Goal: Task Accomplishment & Management: Use online tool/utility

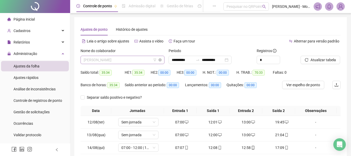
click at [119, 60] on span "[PERSON_NAME]" at bounding box center [123, 60] width 78 height 8
click at [319, 59] on span "Atualizar tabela" at bounding box center [322, 60] width 25 height 6
click at [213, 61] on input "**********" at bounding box center [213, 60] width 22 height 6
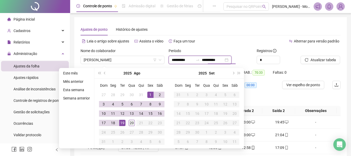
type input "**********"
click at [130, 121] on div "20" at bounding box center [132, 122] width 6 height 6
type input "**********"
click at [318, 59] on span "Atualizar tabela" at bounding box center [322, 60] width 25 height 6
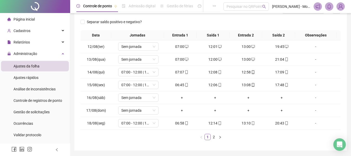
scroll to position [92, 0]
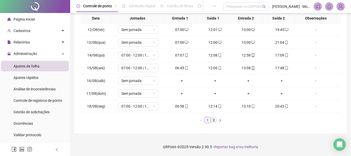
click at [213, 122] on link "2" at bounding box center [214, 120] width 6 height 6
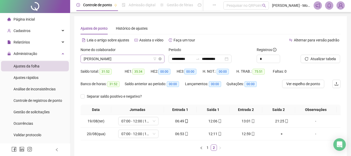
scroll to position [0, 0]
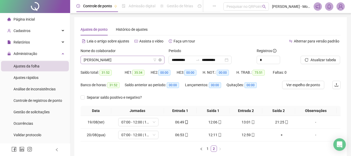
click at [107, 58] on span "[PERSON_NAME]" at bounding box center [123, 60] width 78 height 8
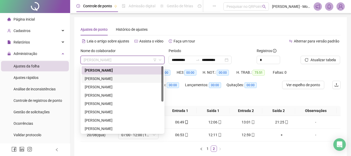
click at [103, 80] on div "[PERSON_NAME]" at bounding box center [123, 79] width 76 height 6
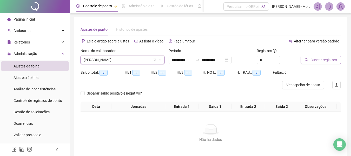
click at [320, 62] on span "Buscar registros" at bounding box center [323, 60] width 26 height 6
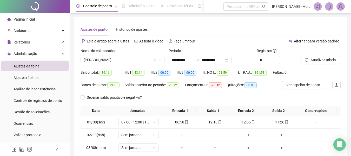
scroll to position [92, 0]
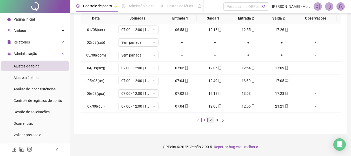
click at [210, 118] on link "2" at bounding box center [211, 120] width 6 height 6
click at [218, 118] on link "3" at bounding box center [217, 120] width 6 height 6
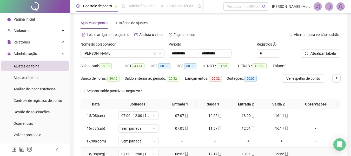
scroll to position [0, 0]
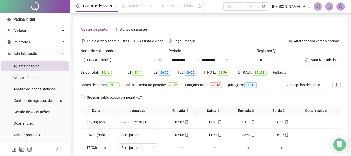
click at [110, 56] on span "[PERSON_NAME]" at bounding box center [123, 60] width 78 height 8
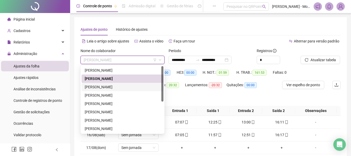
click at [102, 89] on div "[PERSON_NAME]" at bounding box center [123, 87] width 76 height 6
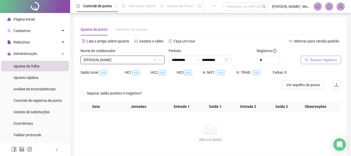
click at [317, 56] on button "Buscar registros" at bounding box center [320, 60] width 41 height 8
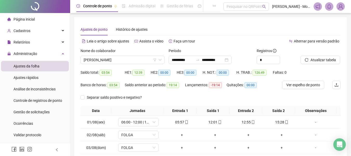
scroll to position [92, 0]
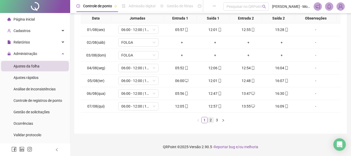
click at [213, 120] on link "2" at bounding box center [211, 120] width 6 height 6
click at [216, 120] on link "3" at bounding box center [217, 120] width 6 height 6
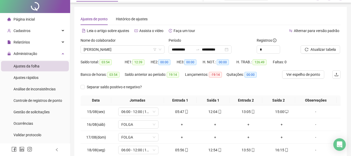
scroll to position [0, 0]
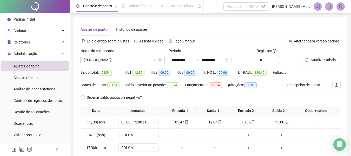
click at [131, 61] on span "[PERSON_NAME]" at bounding box center [123, 60] width 78 height 8
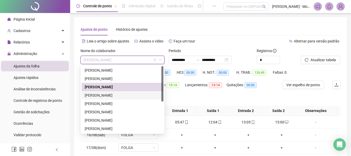
click at [105, 93] on div "[PERSON_NAME]" at bounding box center [123, 95] width 76 height 6
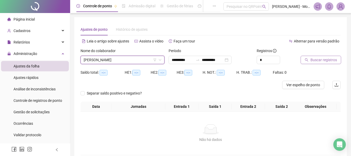
click at [320, 59] on span "Buscar registros" at bounding box center [323, 60] width 26 height 6
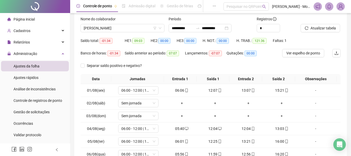
scroll to position [92, 0]
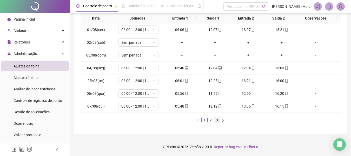
click at [219, 120] on link "3" at bounding box center [217, 120] width 6 height 6
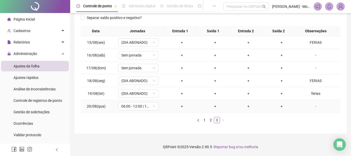
click at [310, 107] on div "-" at bounding box center [315, 106] width 31 height 6
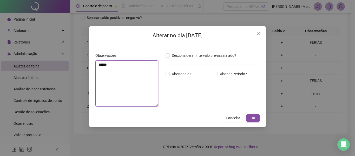
click at [125, 65] on textarea "******" at bounding box center [126, 83] width 63 height 46
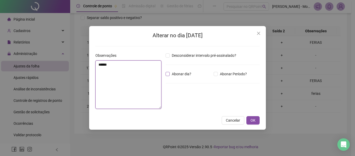
type textarea "******"
click at [170, 75] on span "Abonar dia?" at bounding box center [182, 74] width 24 height 6
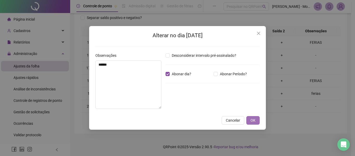
click at [254, 120] on span "OK" at bounding box center [252, 120] width 5 height 6
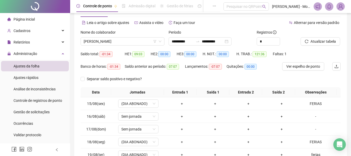
scroll to position [0, 0]
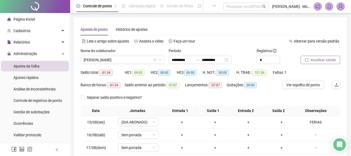
click at [320, 62] on span "Atualizar tabela" at bounding box center [322, 60] width 25 height 6
click at [144, 61] on span "[PERSON_NAME]" at bounding box center [123, 60] width 78 height 8
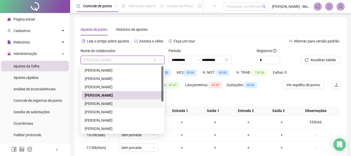
click at [109, 103] on div "[PERSON_NAME]" at bounding box center [123, 103] width 76 height 6
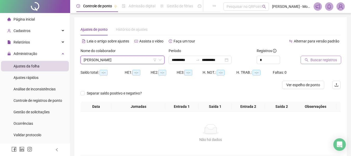
click at [318, 60] on span "Buscar registros" at bounding box center [323, 60] width 26 height 6
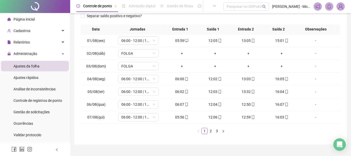
scroll to position [92, 0]
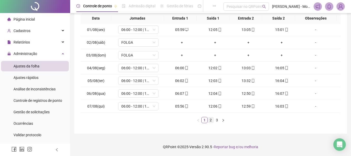
click at [212, 122] on link "2" at bounding box center [211, 120] width 6 height 6
click at [216, 121] on link "3" at bounding box center [217, 120] width 6 height 6
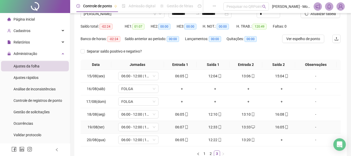
scroll to position [0, 0]
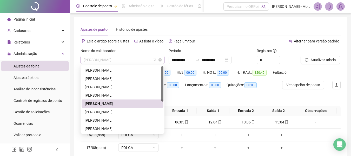
click at [115, 62] on span "[PERSON_NAME]" at bounding box center [123, 60] width 78 height 8
click at [107, 109] on div "[PERSON_NAME]" at bounding box center [123, 112] width 76 height 6
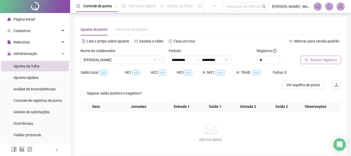
click at [322, 58] on span "Buscar registros" at bounding box center [323, 60] width 26 height 6
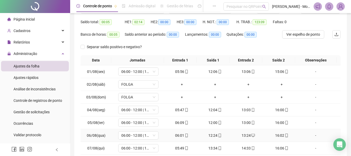
scroll to position [92, 0]
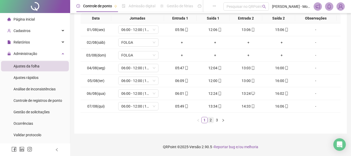
click at [210, 123] on li "2" at bounding box center [210, 120] width 6 height 6
click at [218, 121] on link "3" at bounding box center [217, 120] width 6 height 6
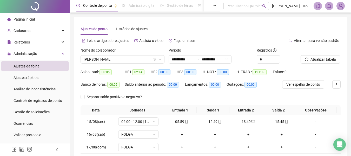
scroll to position [0, 0]
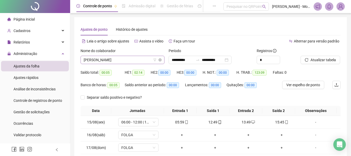
click at [104, 63] on span "[PERSON_NAME]" at bounding box center [123, 60] width 78 height 8
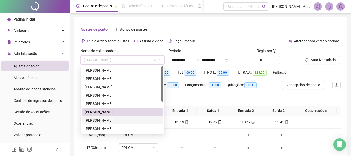
click at [97, 119] on div "[PERSON_NAME]" at bounding box center [123, 120] width 76 height 6
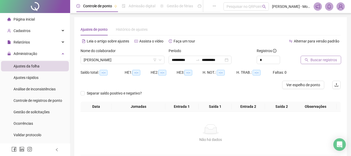
click at [321, 58] on span "Buscar registros" at bounding box center [323, 60] width 26 height 6
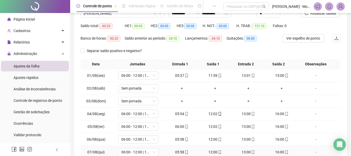
scroll to position [92, 0]
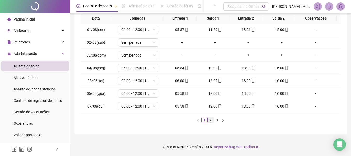
click at [211, 122] on link "2" at bounding box center [211, 120] width 6 height 6
click at [215, 121] on link "3" at bounding box center [217, 120] width 6 height 6
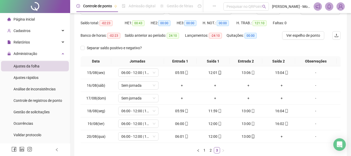
scroll to position [0, 0]
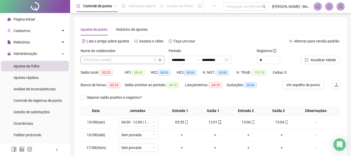
click at [110, 62] on span "[PERSON_NAME]" at bounding box center [123, 60] width 78 height 8
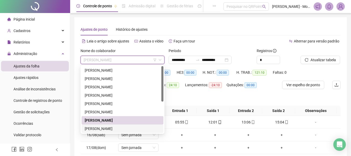
click at [96, 129] on div "[PERSON_NAME]" at bounding box center [123, 128] width 76 height 6
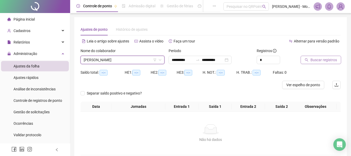
click at [321, 60] on span "Buscar registros" at bounding box center [323, 60] width 26 height 6
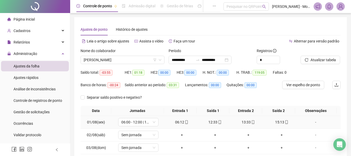
scroll to position [92, 0]
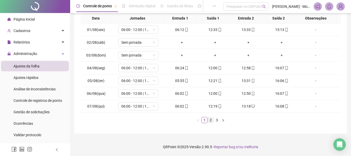
click at [211, 122] on link "2" at bounding box center [211, 120] width 6 height 6
click at [217, 122] on link "3" at bounding box center [217, 120] width 6 height 6
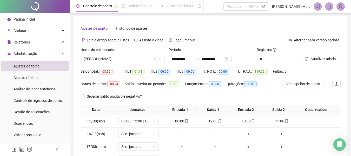
scroll to position [0, 0]
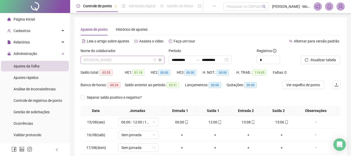
click at [121, 57] on span "[PERSON_NAME]" at bounding box center [123, 60] width 78 height 8
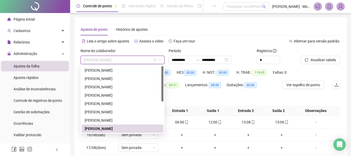
scroll to position [26, 0]
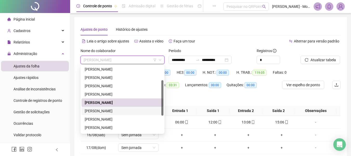
click at [92, 110] on div "[PERSON_NAME]" at bounding box center [123, 111] width 76 height 6
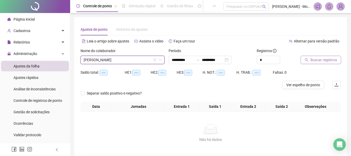
click at [315, 58] on span "Buscar registros" at bounding box center [323, 60] width 26 height 6
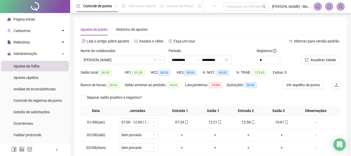
scroll to position [92, 0]
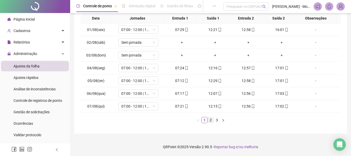
click at [212, 121] on link "2" at bounding box center [211, 120] width 6 height 6
click at [217, 120] on link "3" at bounding box center [217, 120] width 6 height 6
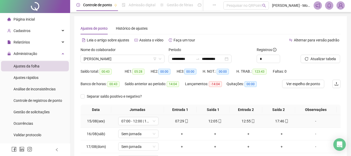
scroll to position [0, 0]
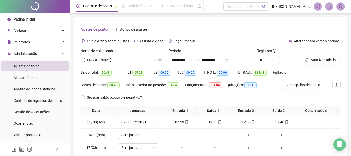
click at [139, 59] on span "[PERSON_NAME]" at bounding box center [123, 60] width 78 height 8
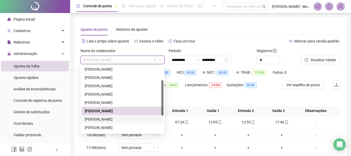
click at [109, 119] on div "[PERSON_NAME]" at bounding box center [123, 119] width 76 height 6
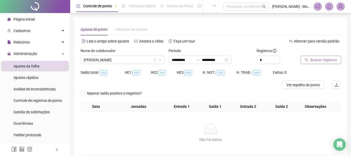
click at [319, 63] on button "Buscar registros" at bounding box center [320, 60] width 41 height 8
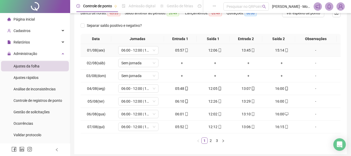
scroll to position [92, 0]
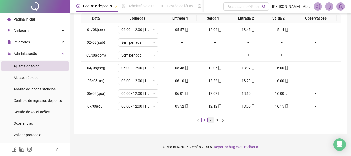
click at [211, 120] on link "2" at bounding box center [211, 120] width 6 height 6
click at [219, 120] on link "3" at bounding box center [217, 120] width 6 height 6
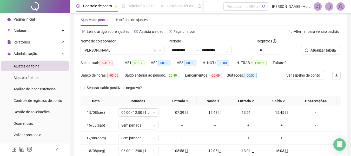
scroll to position [0, 0]
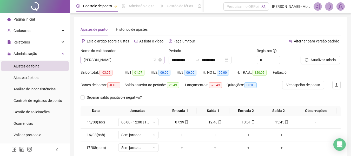
click at [112, 61] on span "[PERSON_NAME]" at bounding box center [123, 60] width 78 height 8
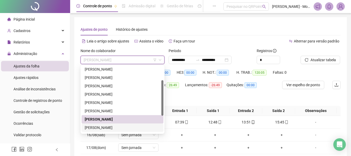
click at [109, 125] on div "[PERSON_NAME]" at bounding box center [123, 127] width 76 height 6
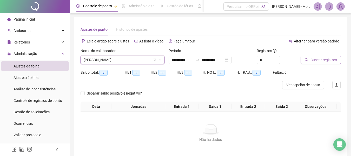
click at [318, 61] on span "Buscar registros" at bounding box center [323, 60] width 26 height 6
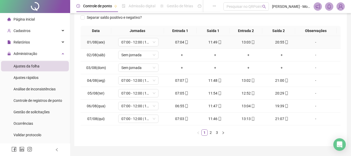
scroll to position [92, 0]
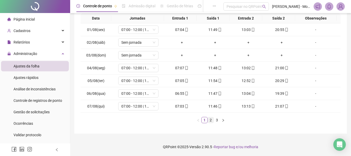
click at [211, 122] on link "2" at bounding box center [211, 120] width 6 height 6
click at [217, 121] on link "3" at bounding box center [217, 120] width 6 height 6
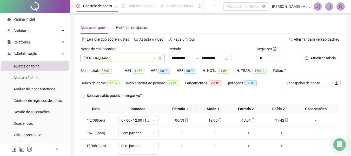
scroll to position [0, 0]
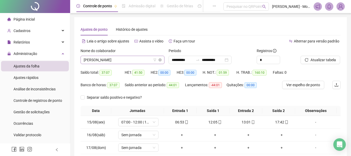
click at [135, 61] on span "[PERSON_NAME]" at bounding box center [123, 60] width 78 height 8
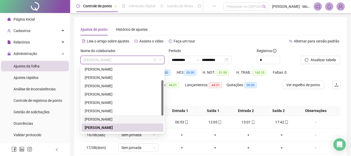
scroll to position [58, 0]
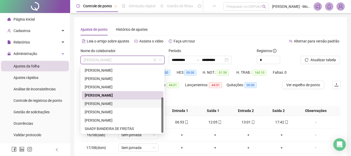
click at [109, 101] on div "[PERSON_NAME]" at bounding box center [123, 103] width 76 height 6
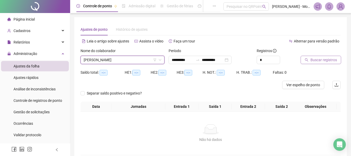
click at [321, 60] on span "Buscar registros" at bounding box center [323, 60] width 26 height 6
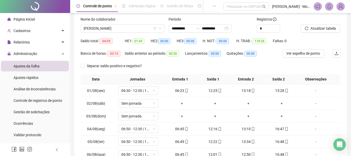
scroll to position [92, 0]
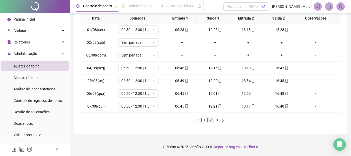
click at [213, 118] on link "2" at bounding box center [211, 120] width 6 height 6
click at [216, 118] on link "3" at bounding box center [217, 120] width 6 height 6
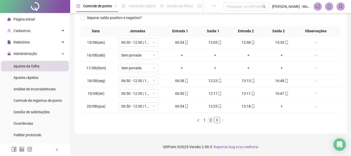
click at [208, 120] on link "2" at bounding box center [211, 120] width 6 height 6
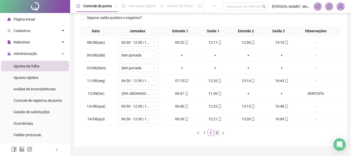
click at [217, 133] on link "3" at bounding box center [217, 133] width 6 height 6
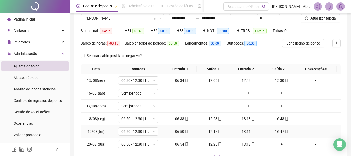
scroll to position [0, 0]
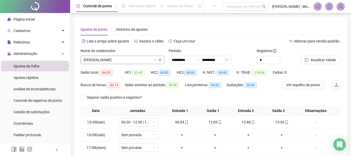
drag, startPoint x: 110, startPoint y: 51, endPoint x: 111, endPoint y: 57, distance: 5.9
click at [110, 55] on div "**********" at bounding box center [210, 122] width 260 height 167
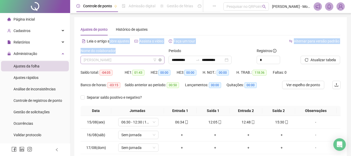
click at [115, 63] on span "[PERSON_NAME]" at bounding box center [123, 60] width 78 height 8
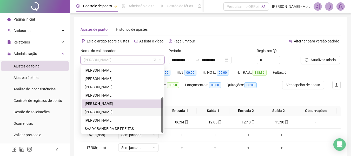
click at [105, 111] on div "[PERSON_NAME]" at bounding box center [123, 112] width 76 height 6
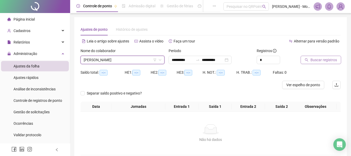
click at [322, 59] on span "Buscar registros" at bounding box center [323, 60] width 26 height 6
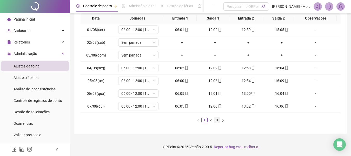
click at [217, 123] on li "3" at bounding box center [217, 120] width 6 height 6
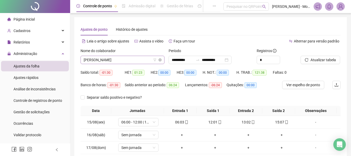
click at [105, 57] on span "[PERSON_NAME]" at bounding box center [123, 60] width 78 height 8
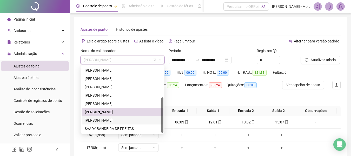
click at [107, 119] on div "[PERSON_NAME]" at bounding box center [123, 120] width 76 height 6
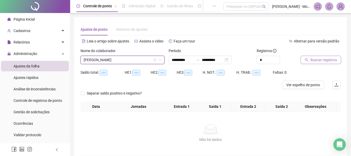
click at [323, 61] on span "Buscar registros" at bounding box center [323, 60] width 26 height 6
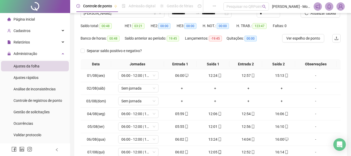
scroll to position [92, 0]
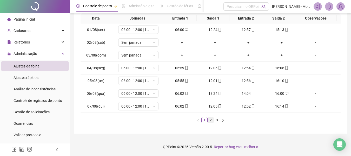
click at [209, 119] on link "2" at bounding box center [211, 120] width 6 height 6
click at [217, 119] on link "3" at bounding box center [217, 120] width 6 height 6
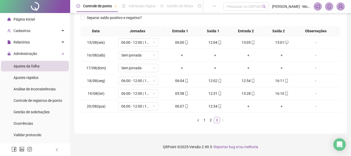
scroll to position [79, 0]
click at [209, 121] on link "2" at bounding box center [211, 120] width 6 height 6
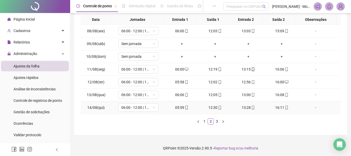
scroll to position [92, 0]
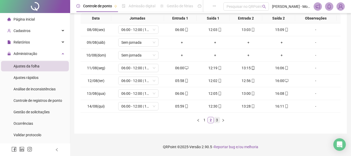
click at [217, 121] on link "3" at bounding box center [217, 120] width 6 height 6
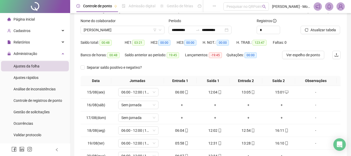
scroll to position [0, 0]
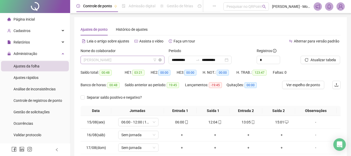
click at [126, 56] on span "[PERSON_NAME]" at bounding box center [123, 60] width 78 height 8
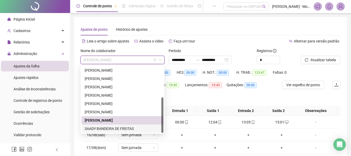
click at [105, 130] on div "SAADY BANDEIRA DE FREITAS" at bounding box center [123, 128] width 76 height 6
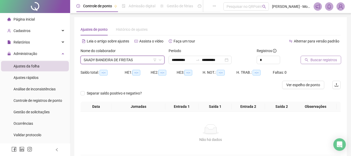
click at [317, 59] on span "Buscar registros" at bounding box center [323, 60] width 26 height 6
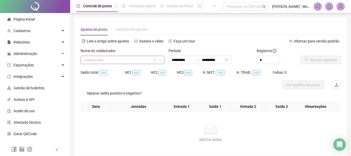
click at [109, 60] on input "search" at bounding box center [120, 60] width 73 height 8
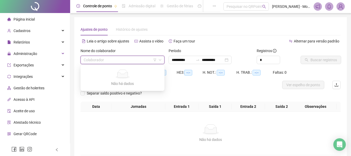
click at [105, 62] on input "search" at bounding box center [120, 60] width 73 height 8
click at [106, 62] on input "search" at bounding box center [120, 60] width 73 height 8
click at [113, 58] on input "search" at bounding box center [120, 60] width 73 height 8
click at [212, 42] on div "Alternar para versão padrão" at bounding box center [276, 41] width 130 height 8
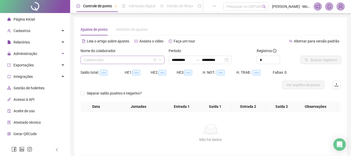
click at [107, 58] on input "search" at bounding box center [120, 60] width 73 height 8
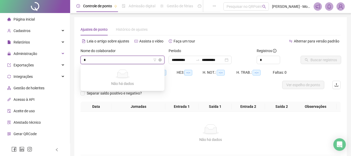
type input "**"
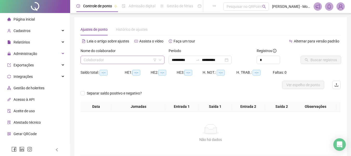
click at [112, 59] on input "search" at bounding box center [120, 60] width 73 height 8
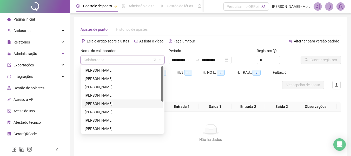
scroll to position [58, 0]
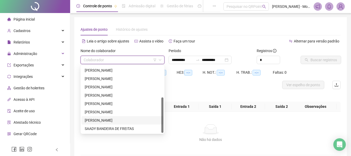
click at [101, 120] on div "[PERSON_NAME]" at bounding box center [123, 120] width 76 height 6
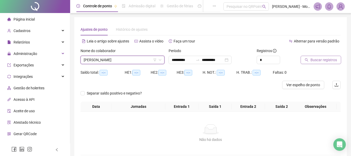
click at [327, 59] on span "Buscar registros" at bounding box center [323, 60] width 26 height 6
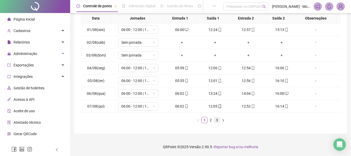
click at [218, 119] on link "3" at bounding box center [217, 120] width 6 height 6
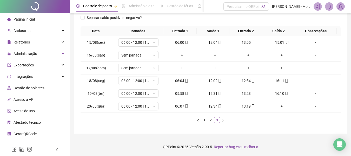
scroll to position [79, 0]
